Goal: Information Seeking & Learning: Find specific fact

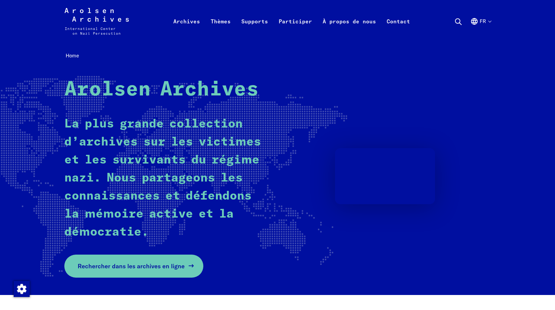
click at [158, 260] on link "Rechercher dans les archives en ligne" at bounding box center [133, 265] width 139 height 23
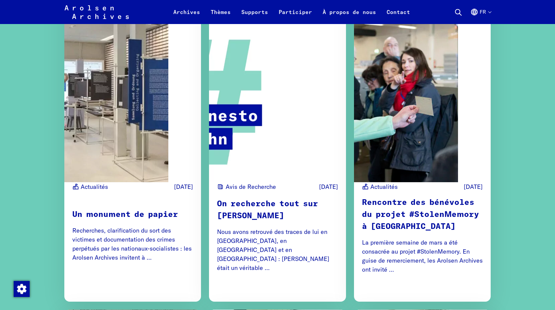
scroll to position [758, 0]
click at [261, 227] on p "Nous avons retrouvé des traces de lui en Espagne, en Allemagne et en France : E…" at bounding box center [277, 249] width 121 height 45
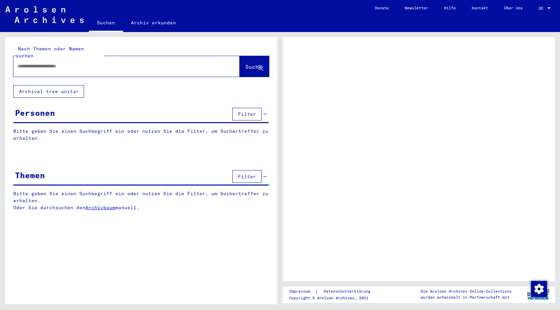
click at [125, 63] on input "text" at bounding box center [120, 66] width 206 height 7
type input "**"
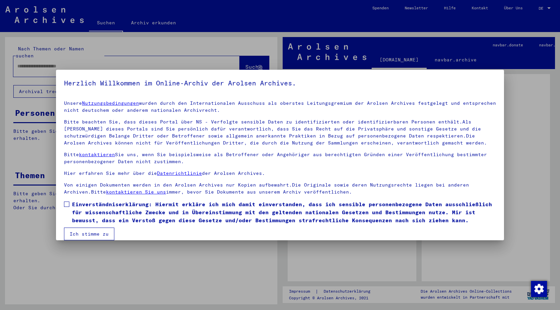
scroll to position [8, 0]
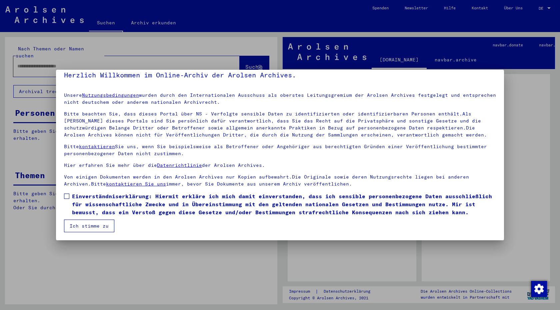
click at [94, 228] on button "Ich stimme zu" at bounding box center [89, 225] width 50 height 13
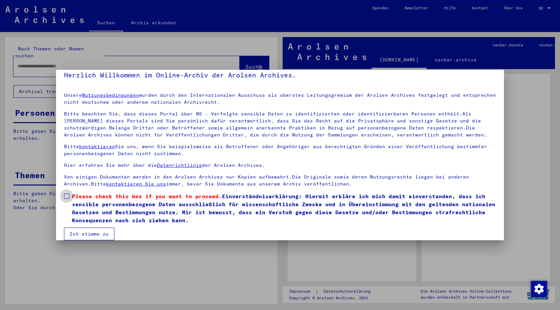
click at [66, 195] on span at bounding box center [66, 195] width 5 height 5
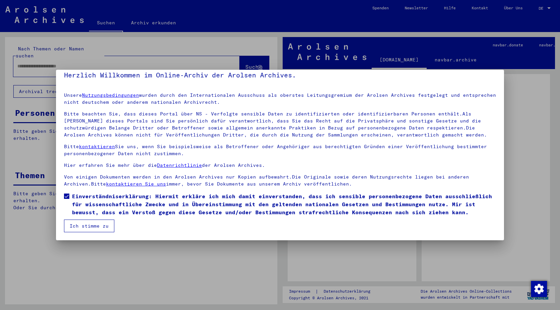
click at [84, 223] on button "Ich stimme zu" at bounding box center [89, 225] width 50 height 13
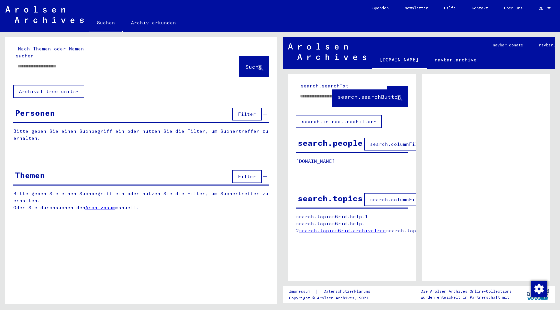
click at [122, 63] on div at bounding box center [118, 66] width 210 height 15
click at [92, 64] on div at bounding box center [118, 66] width 210 height 15
click at [66, 63] on input "text" at bounding box center [120, 66] width 206 height 7
type input "**********"
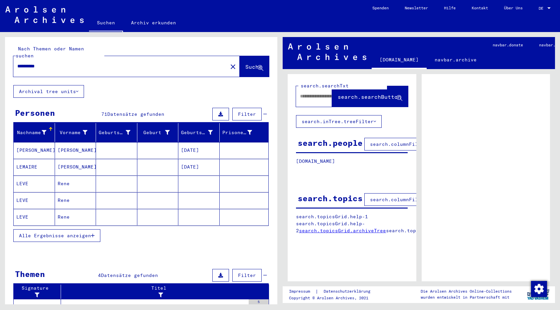
click at [65, 85] on button "Archival tree units" at bounding box center [48, 91] width 71 height 13
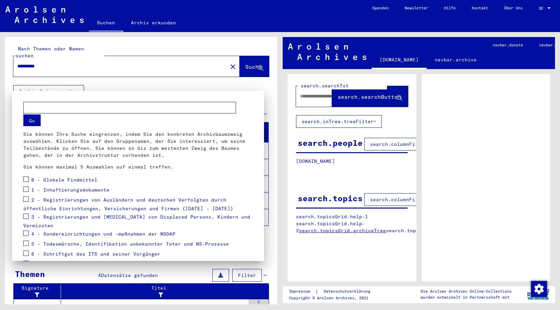
click at [65, 85] on div at bounding box center [280, 155] width 560 height 310
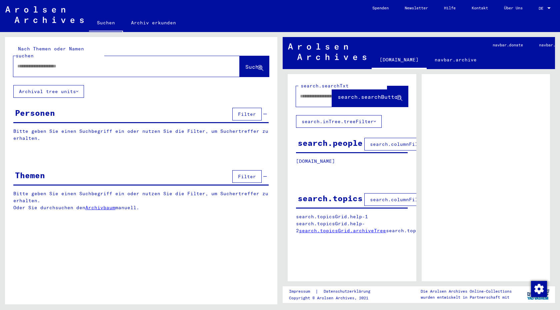
click at [138, 56] on div at bounding box center [126, 66] width 226 height 21
click at [131, 63] on input "text" at bounding box center [120, 66] width 206 height 7
type input "**********"
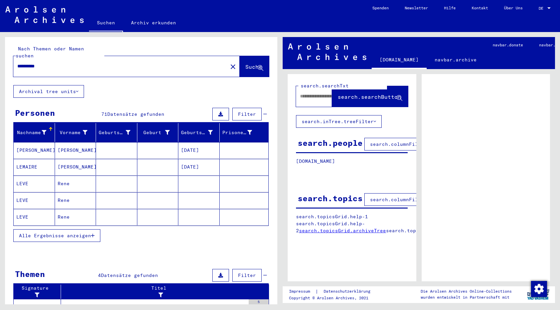
scroll to position [2, 0]
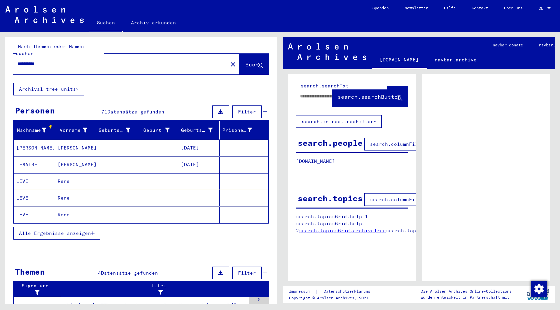
click at [77, 230] on span "Alle Ergebnisse anzeigen" at bounding box center [55, 233] width 72 height 6
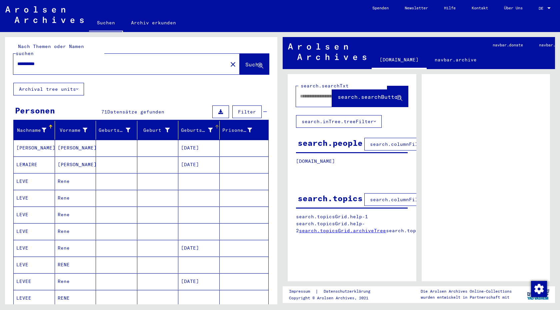
click at [208, 128] on icon at bounding box center [210, 130] width 5 height 5
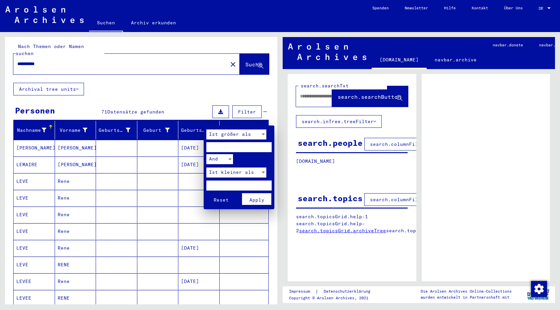
click at [227, 149] on input "number" at bounding box center [238, 147] width 65 height 10
click at [195, 92] on div at bounding box center [280, 155] width 560 height 310
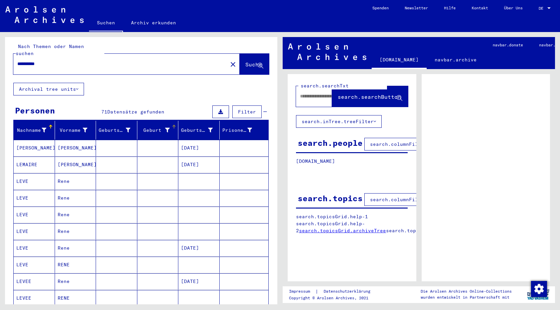
click at [165, 127] on div at bounding box center [167, 130] width 5 height 7
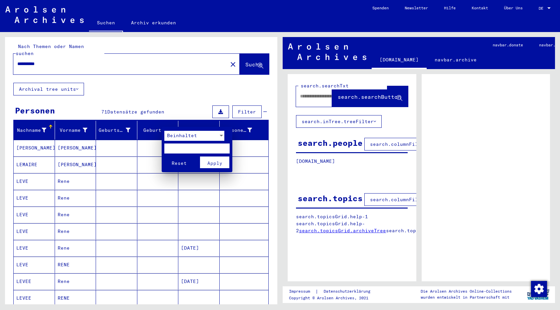
click at [196, 136] on div "Beinhaltet" at bounding box center [191, 136] width 54 height 10
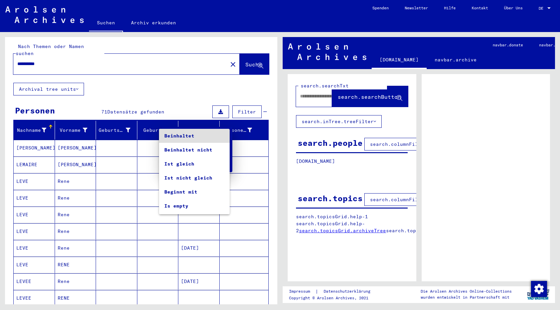
click at [196, 136] on span "Beinhaltet" at bounding box center [194, 136] width 60 height 14
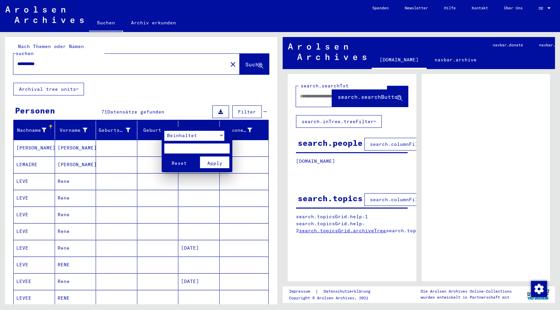
click at [184, 151] on input "text" at bounding box center [196, 148] width 65 height 10
type input "****"
click at [164, 156] on button "Reset" at bounding box center [178, 162] width 29 height 12
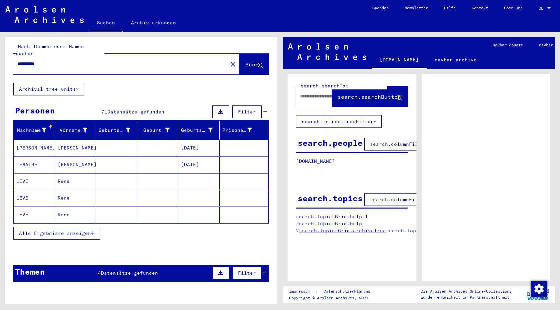
click at [87, 230] on span "Alle Ergebnisse anzeigen" at bounding box center [55, 233] width 72 height 6
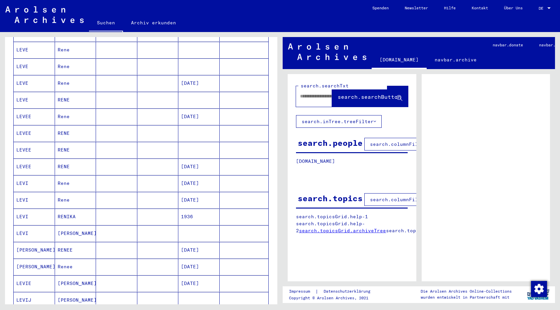
scroll to position [0, 0]
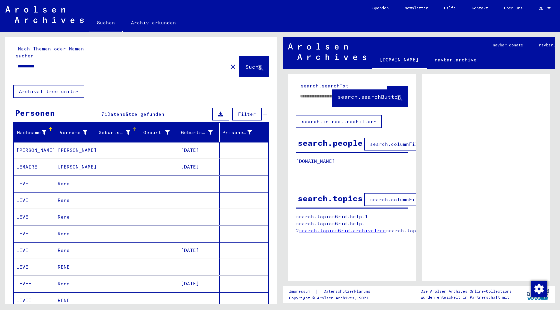
click at [126, 130] on icon at bounding box center [128, 132] width 5 height 5
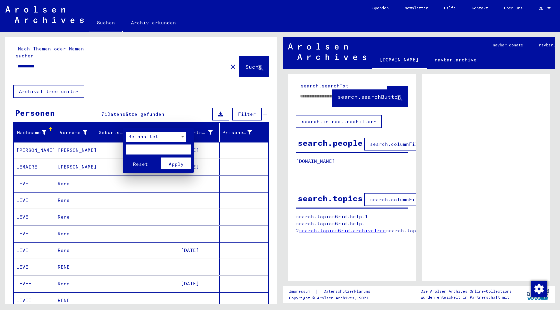
click at [113, 123] on div at bounding box center [280, 155] width 560 height 310
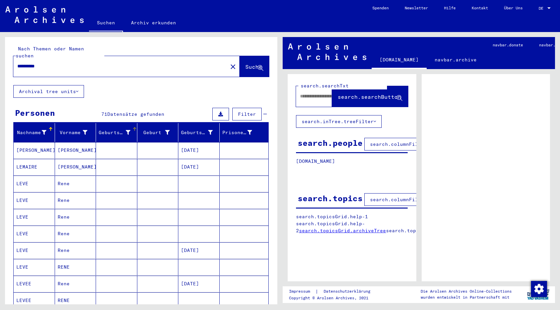
click at [109, 129] on div "Geburtsname" at bounding box center [115, 132] width 32 height 7
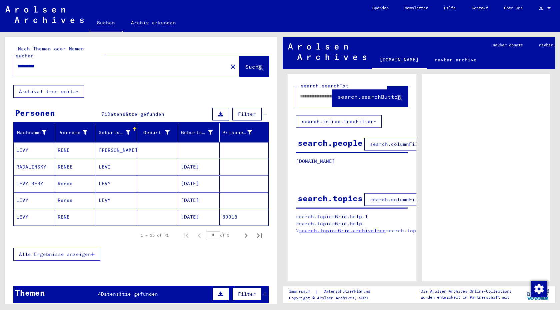
click at [67, 251] on span "Alle Ergebnisse anzeigen" at bounding box center [55, 254] width 72 height 6
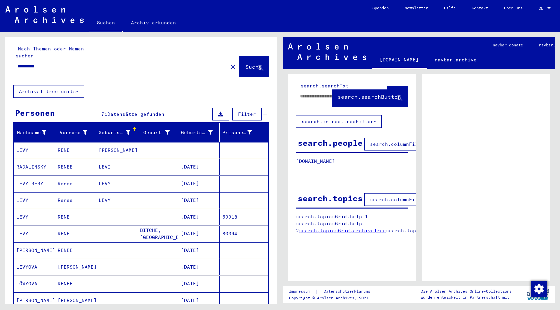
click at [31, 63] on input "**********" at bounding box center [120, 66] width 206 height 7
click at [72, 59] on div "**********" at bounding box center [118, 66] width 210 height 15
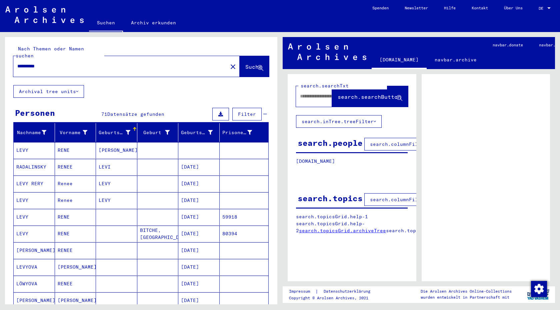
click at [67, 63] on input "**********" at bounding box center [120, 66] width 206 height 7
type input "**********"
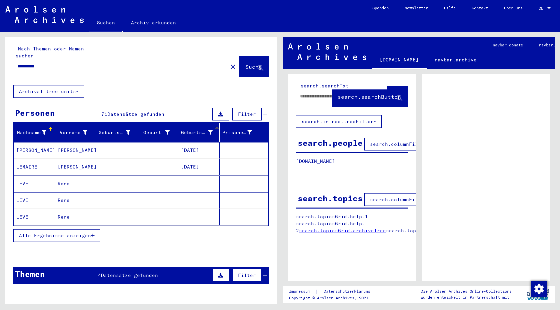
click at [208, 130] on icon at bounding box center [210, 132] width 5 height 5
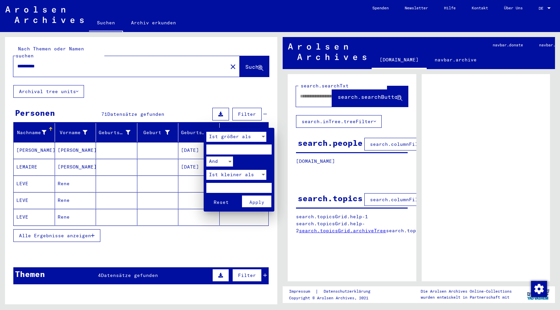
click at [223, 158] on div "And" at bounding box center [216, 161] width 21 height 10
click at [261, 157] on div at bounding box center [280, 155] width 560 height 310
click at [254, 133] on div "Ist größer als" at bounding box center [233, 137] width 54 height 10
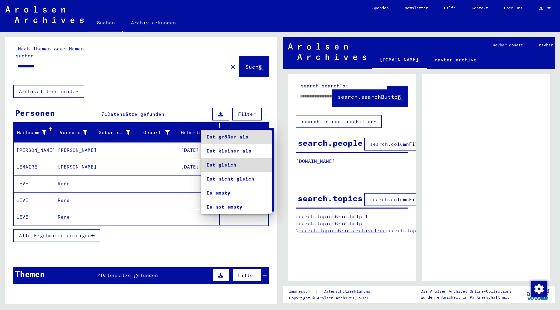
click at [235, 167] on span "Ist gleich" at bounding box center [236, 165] width 60 height 14
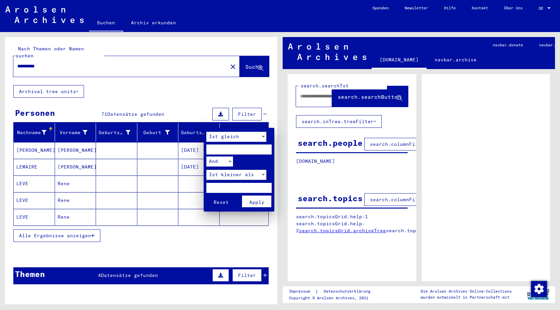
click at [221, 146] on input "number" at bounding box center [238, 149] width 65 height 10
click at [227, 159] on div at bounding box center [230, 161] width 6 height 10
click at [215, 176] on span "Or" at bounding box center [219, 175] width 27 height 14
click at [226, 147] on input "number" at bounding box center [238, 149] width 65 height 10
click at [267, 149] on input "****" at bounding box center [238, 149] width 65 height 10
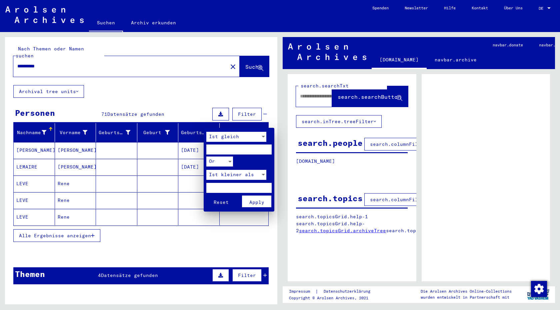
click at [267, 149] on input "****" at bounding box center [238, 149] width 65 height 10
click at [258, 148] on input "****" at bounding box center [238, 149] width 65 height 10
type input "****"
click at [206, 195] on button "Reset" at bounding box center [220, 201] width 29 height 12
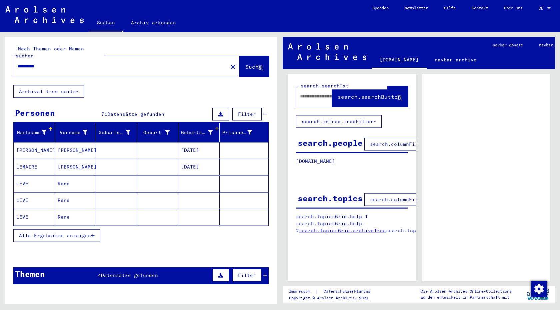
click at [196, 129] on div "Geburtsdatum" at bounding box center [197, 132] width 32 height 7
click at [208, 130] on icon at bounding box center [210, 132] width 5 height 5
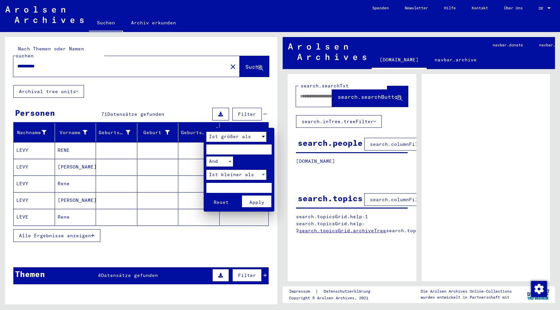
click at [236, 133] on div "Ist größer als" at bounding box center [233, 137] width 54 height 10
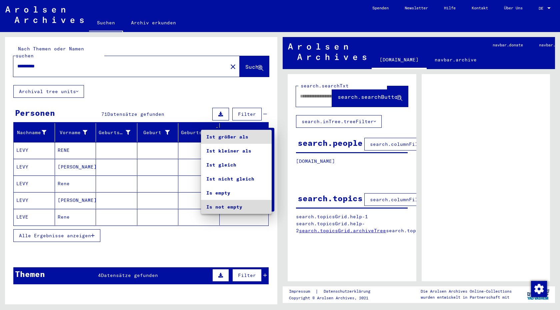
click at [224, 203] on span "Is not empty" at bounding box center [236, 207] width 60 height 14
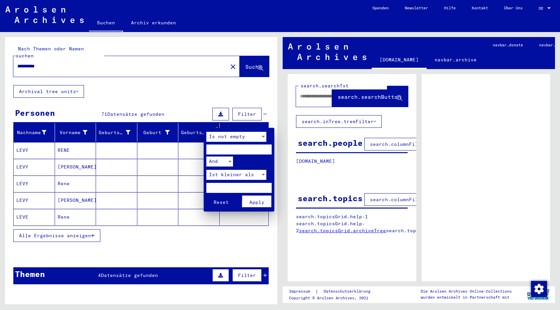
click at [260, 202] on span "Apply" at bounding box center [256, 202] width 15 height 6
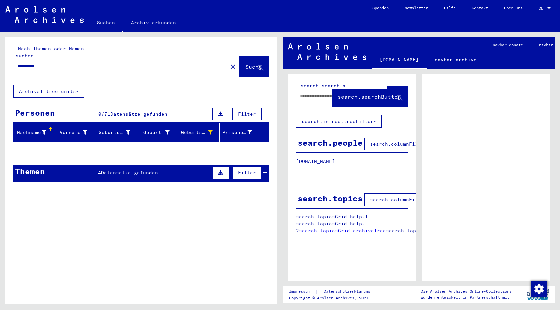
click at [65, 85] on button "Archival tree units" at bounding box center [48, 91] width 71 height 13
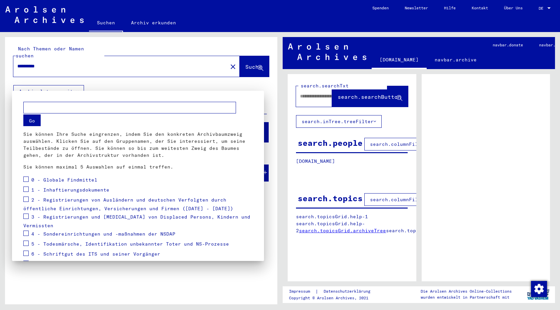
click at [143, 71] on div at bounding box center [280, 155] width 560 height 310
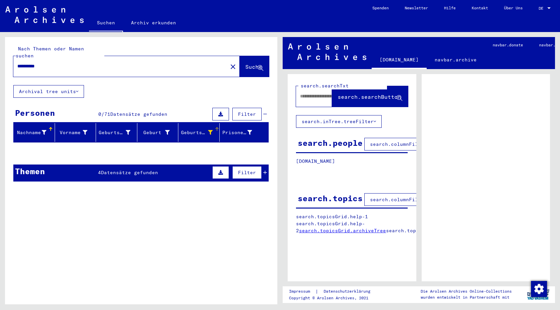
click at [208, 130] on icon at bounding box center [210, 132] width 5 height 5
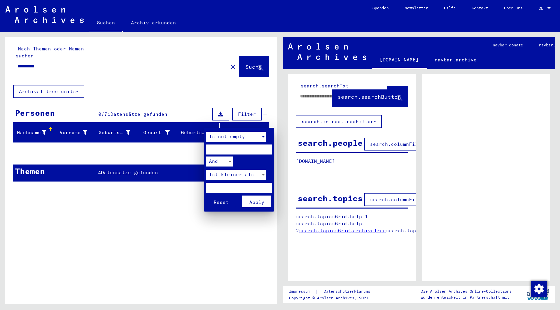
click at [228, 136] on span "Is not empty" at bounding box center [227, 136] width 36 height 6
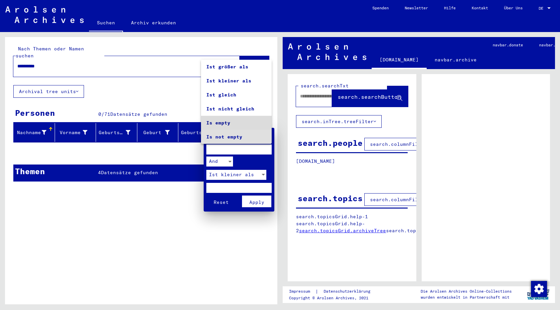
click at [225, 125] on span "Is empty" at bounding box center [236, 123] width 60 height 14
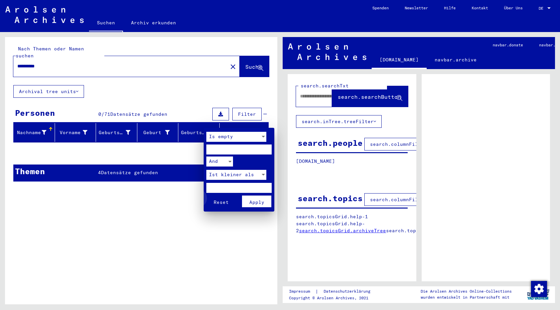
click at [220, 202] on span "Reset" at bounding box center [221, 202] width 15 height 6
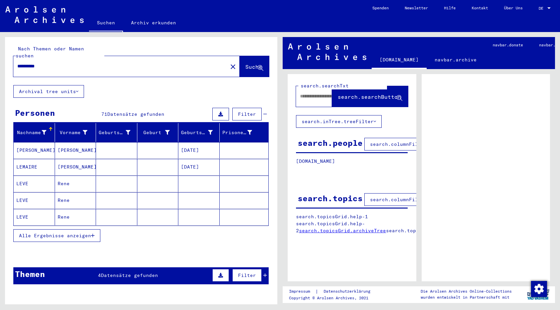
click at [35, 229] on button "Alle Ergebnisse anzeigen" at bounding box center [56, 235] width 87 height 13
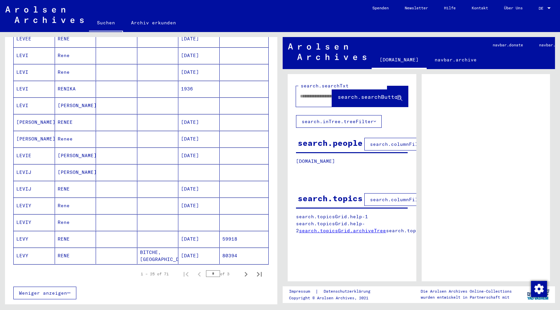
scroll to position [295, 0]
click at [242, 270] on icon "Next page" at bounding box center [245, 273] width 9 height 9
type input "*"
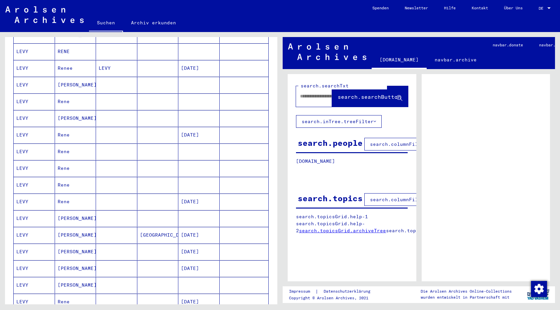
scroll to position [115, 0]
click at [20, 227] on mat-cell "LEVY" at bounding box center [34, 235] width 41 height 16
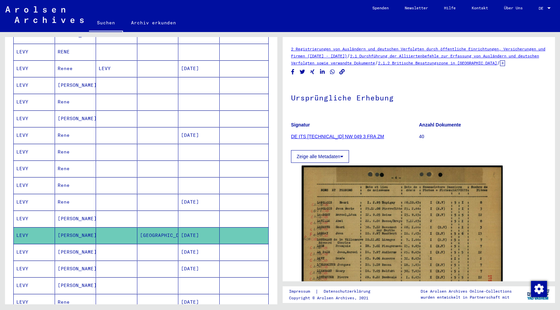
click at [331, 163] on button "Zeige alle Metadaten" at bounding box center [320, 156] width 58 height 13
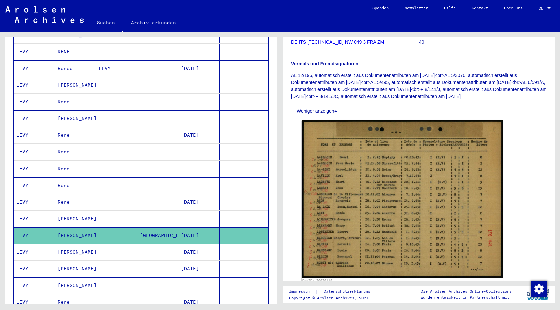
scroll to position [91, 0]
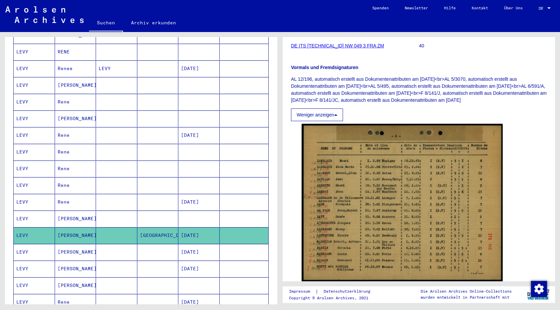
click at [334, 121] on button "Weniger anzeigen" at bounding box center [317, 114] width 52 height 13
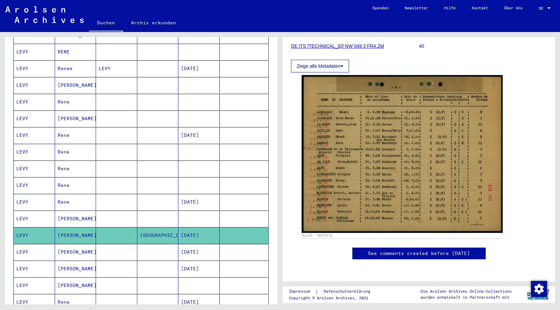
scroll to position [117, 0]
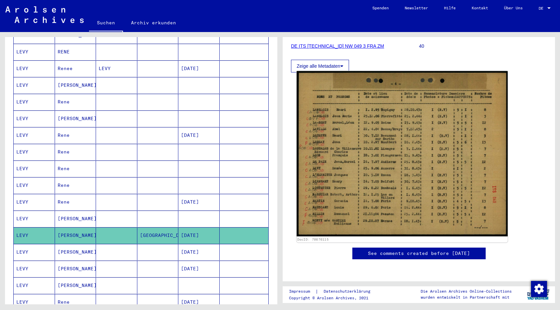
click at [456, 132] on img at bounding box center [402, 153] width 211 height 165
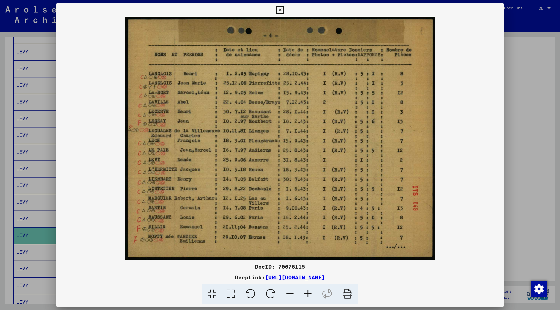
click at [280, 11] on icon at bounding box center [280, 10] width 8 height 8
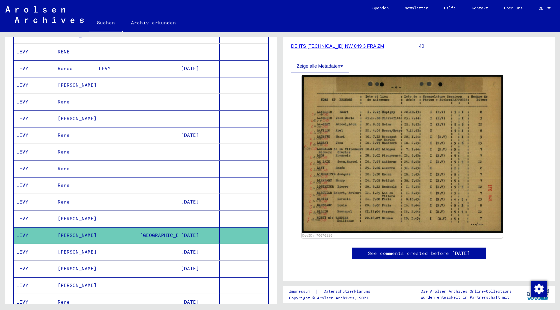
scroll to position [142, 0]
click at [65, 277] on mat-cell "[PERSON_NAME]" at bounding box center [75, 285] width 41 height 16
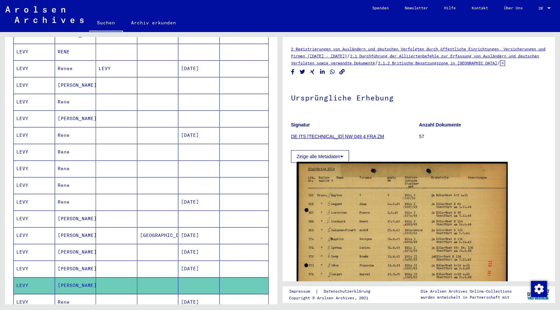
click at [436, 202] on img at bounding box center [402, 236] width 211 height 149
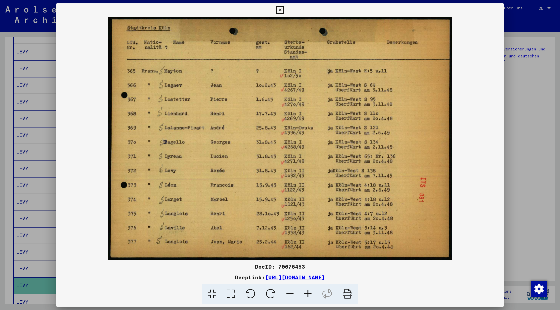
click at [505, 207] on div at bounding box center [280, 155] width 560 height 310
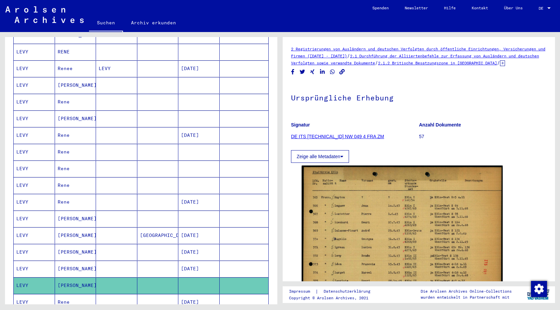
click at [39, 228] on mat-cell "LEVY" at bounding box center [34, 235] width 41 height 16
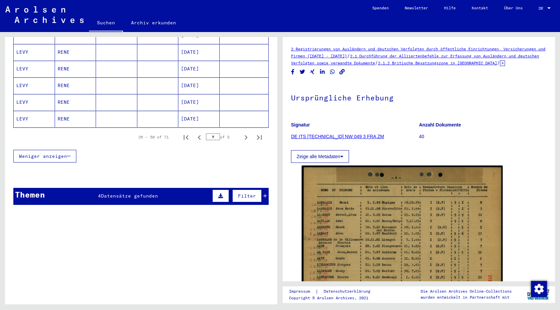
scroll to position [474, 0]
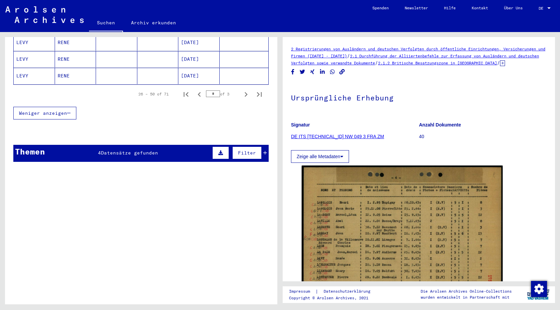
click at [162, 145] on div "Themen 4 Datensätze gefunden Filter" at bounding box center [140, 153] width 255 height 17
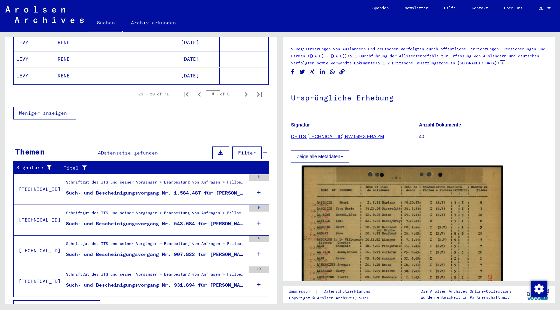
click at [201, 189] on div "Such- und Bescheinigungsvorgang Nr. 1.584.487 für [PERSON_NAME] geboren [DEMOGR…" at bounding box center [155, 192] width 179 height 7
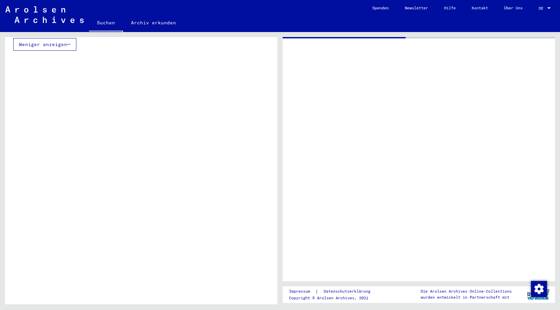
scroll to position [273, 0]
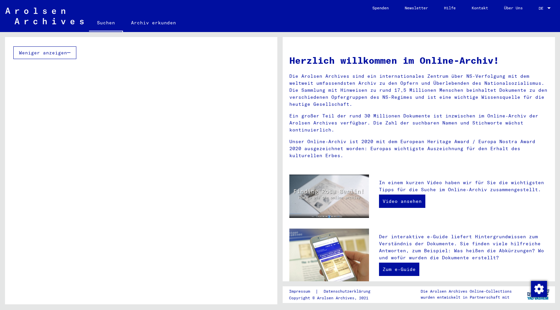
type input "**********"
